Goal: Task Accomplishment & Management: Manage account settings

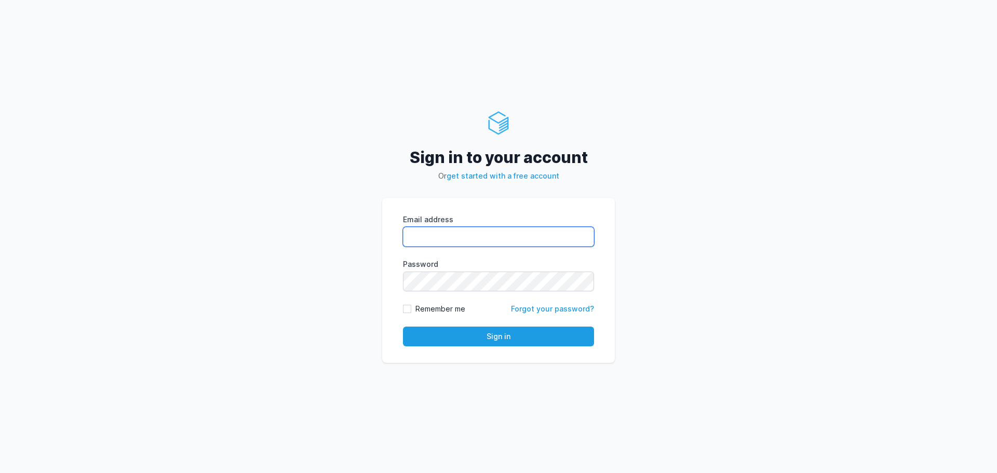
click at [553, 237] on input "Email address" at bounding box center [498, 237] width 191 height 20
type input "dwight.zwang@bluefieldagency.com"
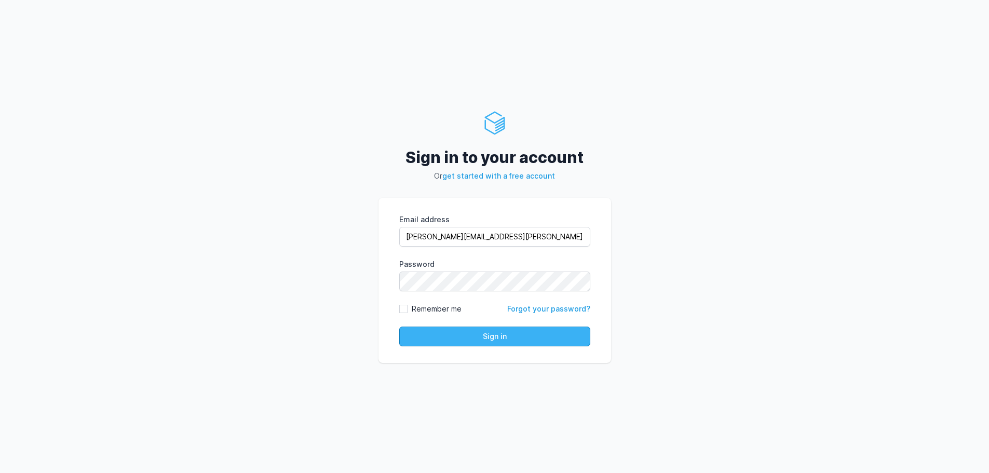
click at [520, 328] on button "Sign in" at bounding box center [494, 337] width 191 height 20
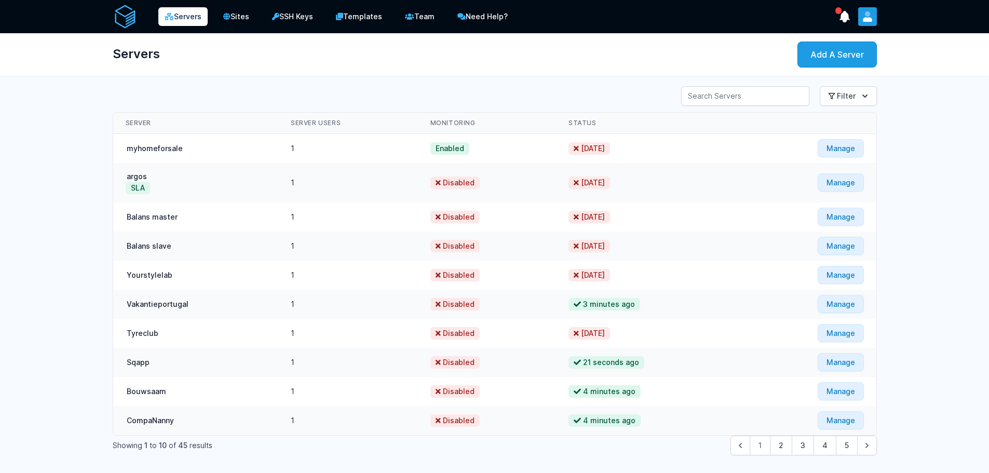
click at [867, 8] on button "User menu" at bounding box center [867, 16] width 19 height 19
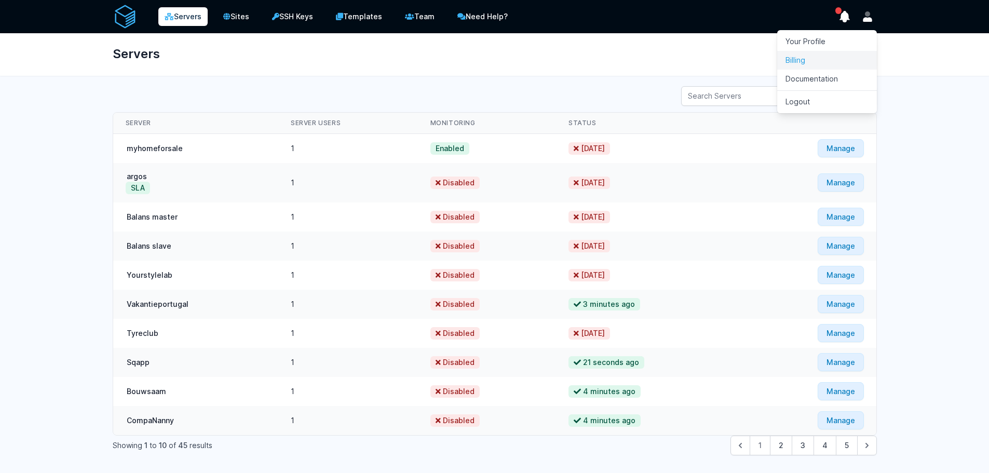
click at [826, 65] on link "Billing" at bounding box center [827, 60] width 100 height 19
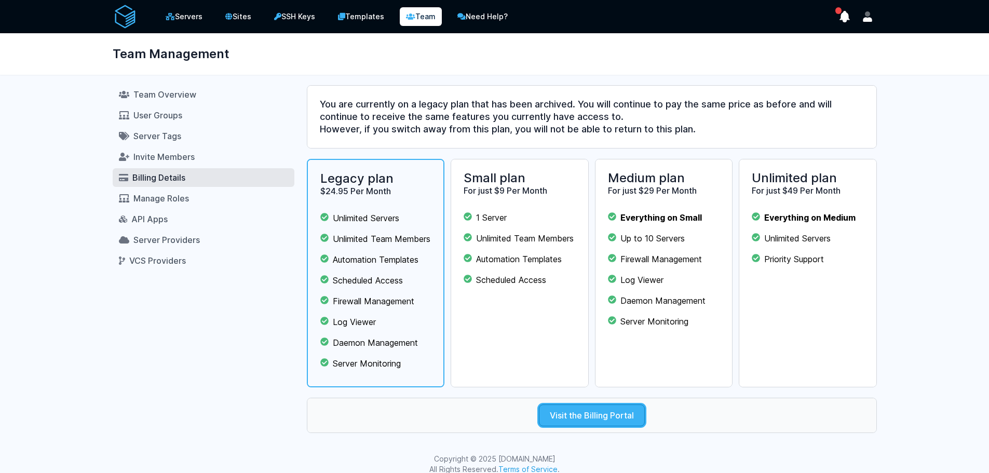
click at [612, 426] on link "Visit the Billing Portal" at bounding box center [592, 416] width 106 height 22
